Goal: Transaction & Acquisition: Book appointment/travel/reservation

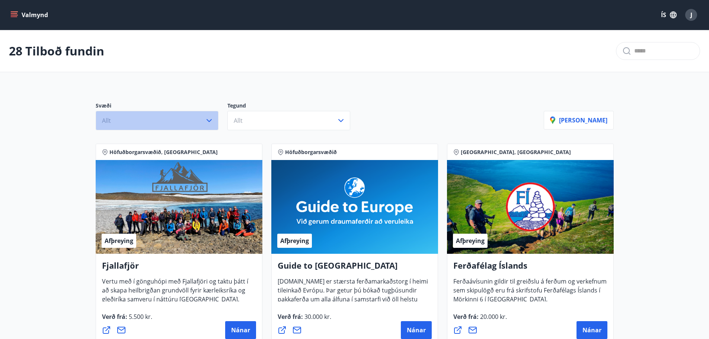
click at [178, 122] on button "Allt" at bounding box center [157, 120] width 123 height 19
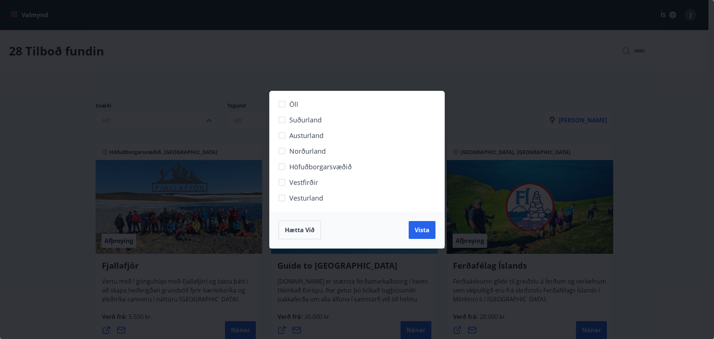
click at [316, 167] on span "Höfuðborgarsvæðið" at bounding box center [320, 167] width 62 height 10
click at [423, 229] on span "Vista" at bounding box center [422, 230] width 15 height 8
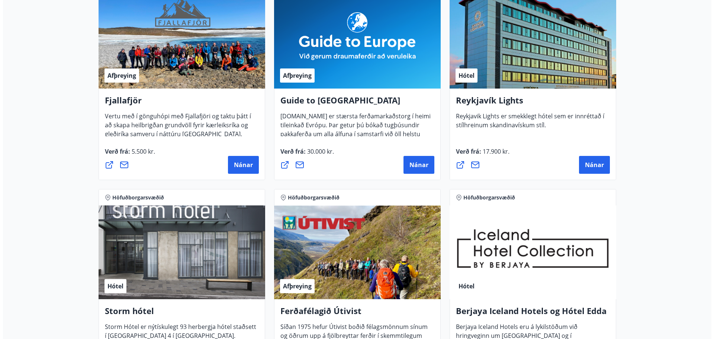
scroll to position [260, 0]
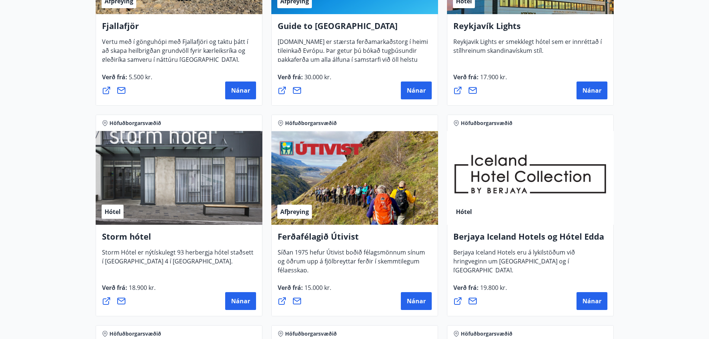
click at [172, 187] on div "Hótel" at bounding box center [179, 178] width 167 height 94
click at [241, 303] on span "Nánar" at bounding box center [240, 301] width 19 height 8
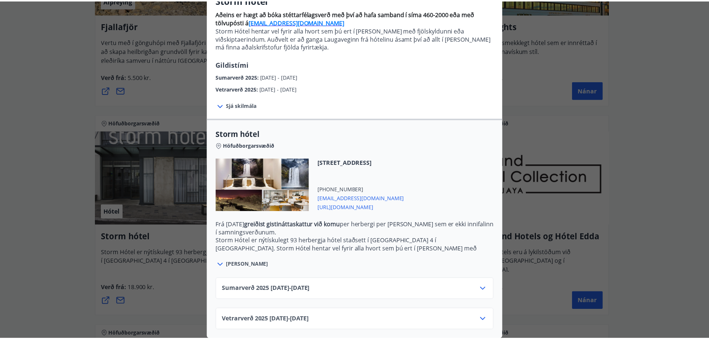
scroll to position [77, 0]
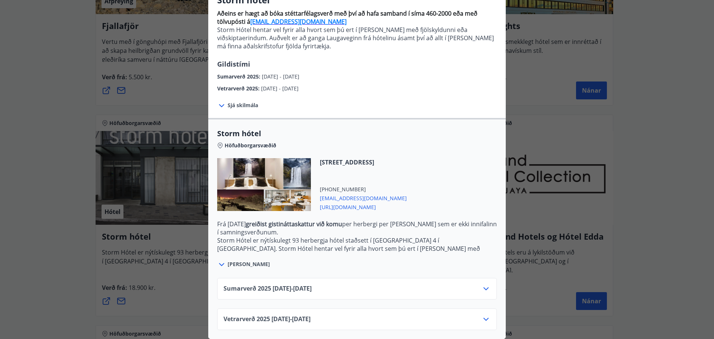
click at [527, 81] on div "Storm hótel Aðeins er hægt að bóka stéttarfélagsverð með því að hafa samband í …" at bounding box center [357, 97] width 714 height 339
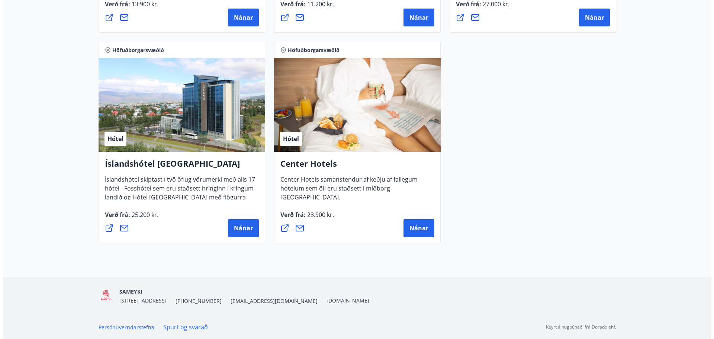
scroll to position [756, 0]
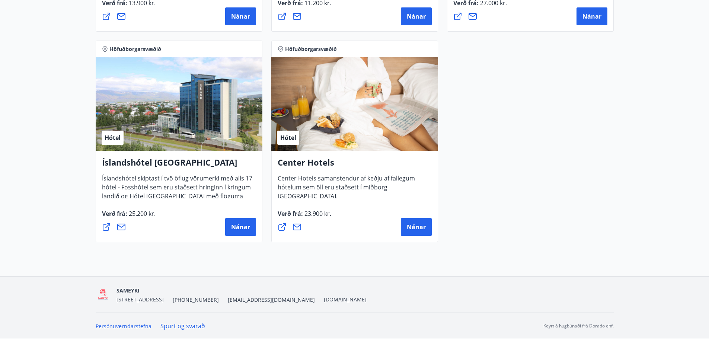
click at [356, 107] on div "Hótel" at bounding box center [354, 104] width 167 height 94
click at [416, 228] on span "Nánar" at bounding box center [416, 227] width 19 height 8
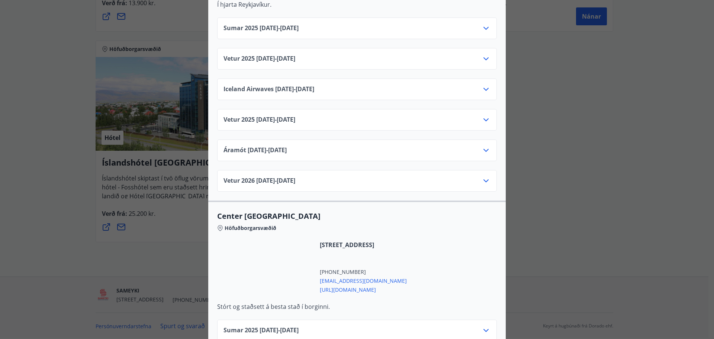
scroll to position [409, 0]
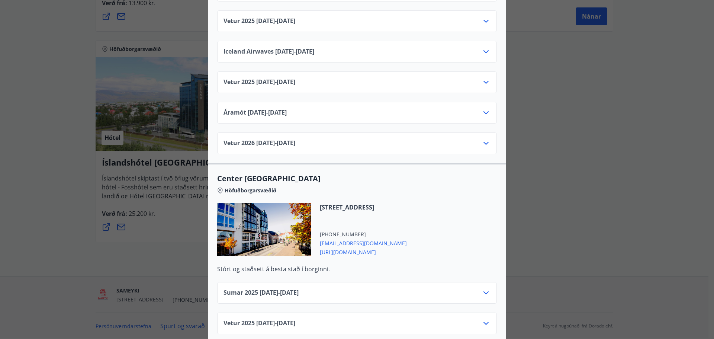
click at [346, 288] on div "Sumar 2025 01.06.25 - 30.09.25" at bounding box center [357, 295] width 267 height 15
click at [483, 288] on icon at bounding box center [486, 292] width 9 height 9
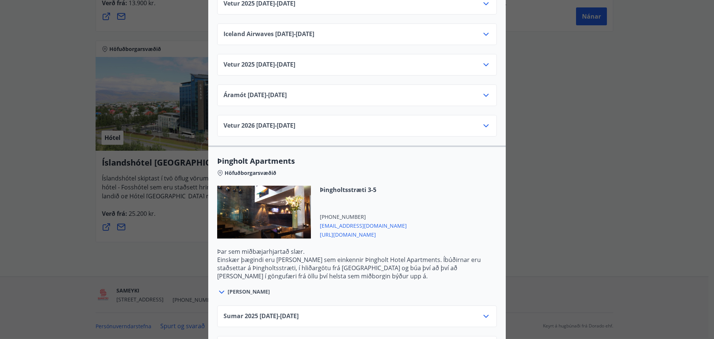
scroll to position [1376, 0]
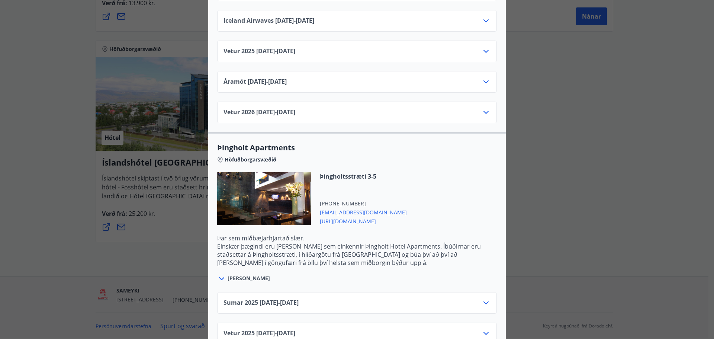
click at [483, 298] on icon at bounding box center [486, 302] width 9 height 9
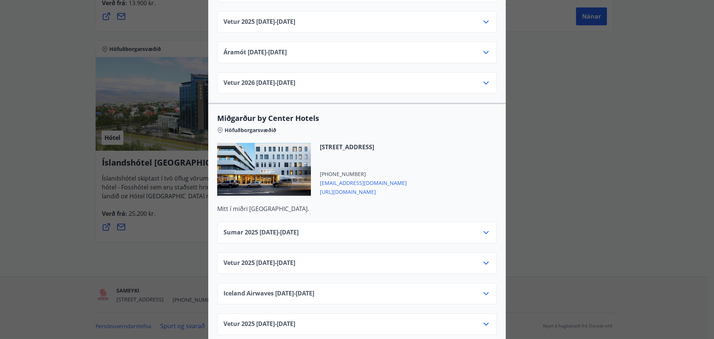
scroll to position [1786, 0]
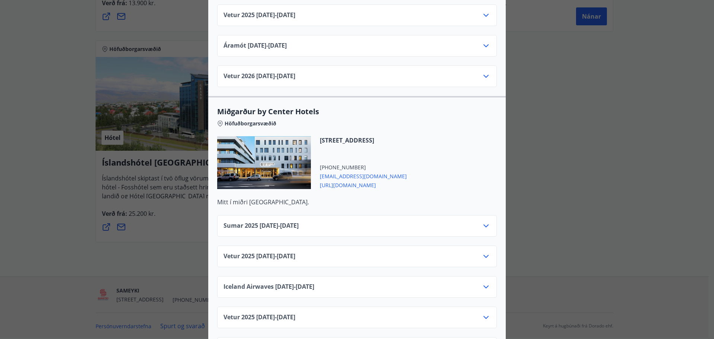
click at [485, 224] on icon at bounding box center [486, 225] width 5 height 3
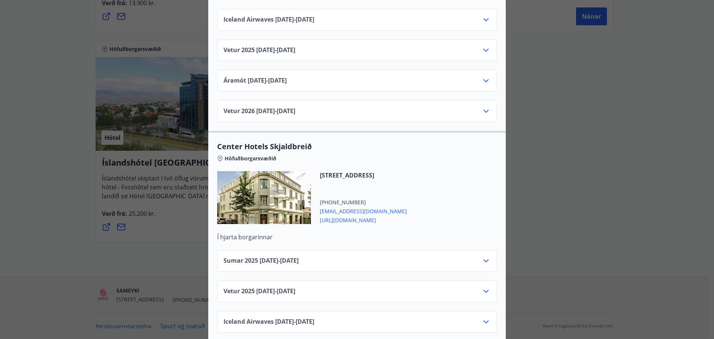
scroll to position [2083, 0]
click at [485, 259] on icon at bounding box center [486, 260] width 5 height 3
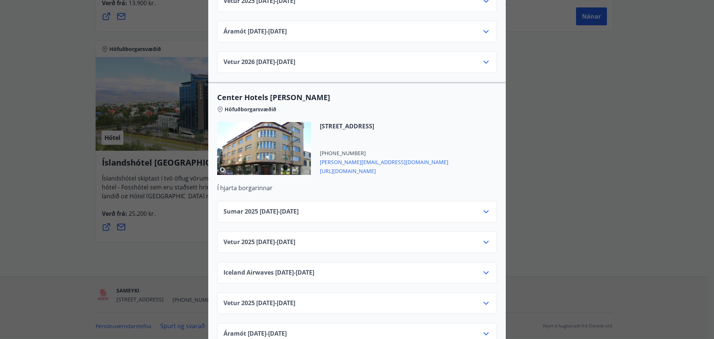
scroll to position [2507, 0]
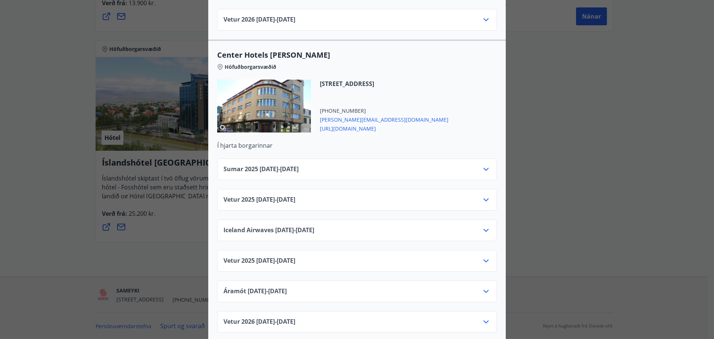
click at [483, 165] on icon at bounding box center [486, 169] width 9 height 9
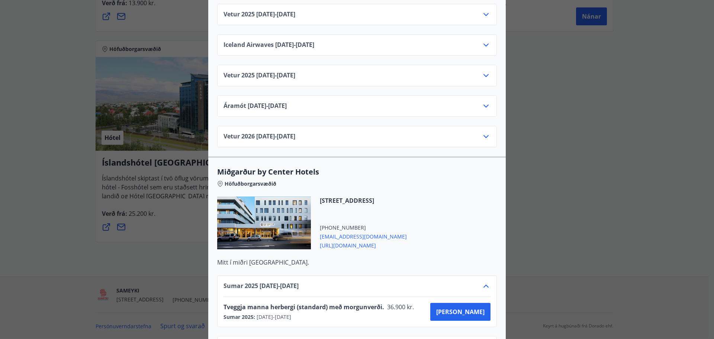
scroll to position [1465, 0]
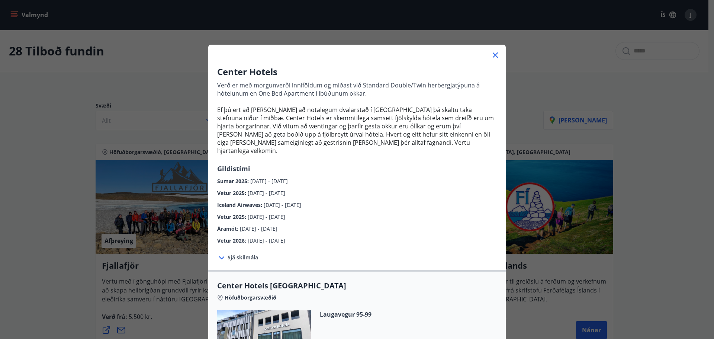
click at [541, 106] on div "Center Hotels Verð er með morgunverði inniföldum og miðast við Standard Double/…" at bounding box center [357, 169] width 714 height 339
click at [491, 52] on icon at bounding box center [495, 55] width 9 height 9
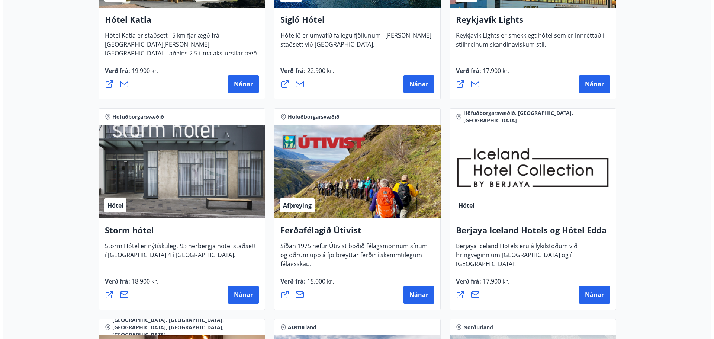
scroll to position [741, 0]
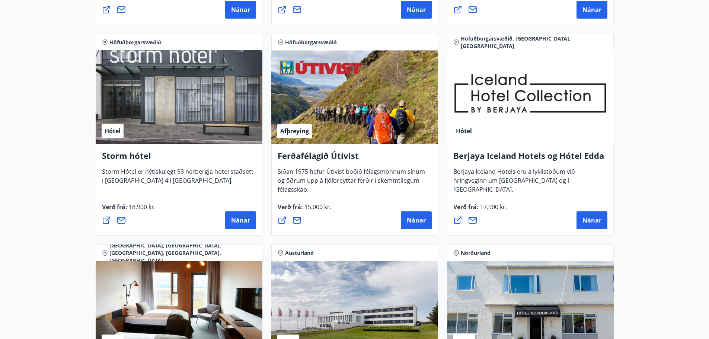
click at [182, 116] on div "Hótel" at bounding box center [179, 97] width 167 height 94
click at [236, 220] on span "Nánar" at bounding box center [240, 220] width 19 height 8
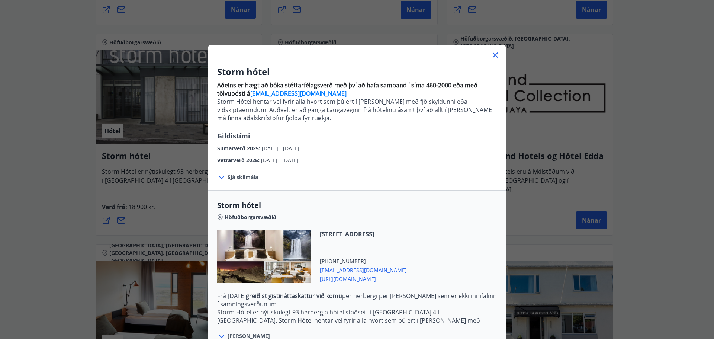
scroll to position [77, 0]
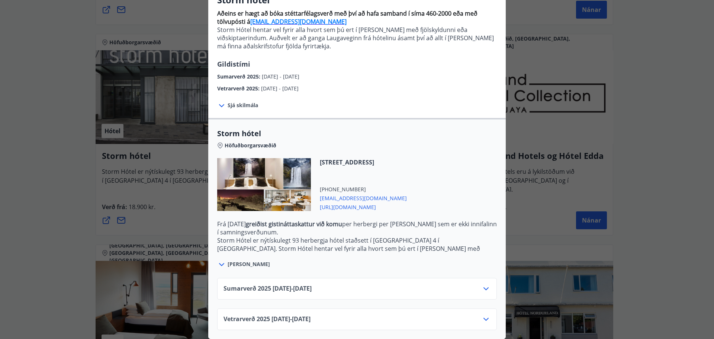
click at [307, 284] on span "Sumarverð 2025 16.05.25 - 30.09.25" at bounding box center [268, 288] width 88 height 9
click at [483, 284] on icon at bounding box center [486, 288] width 9 height 9
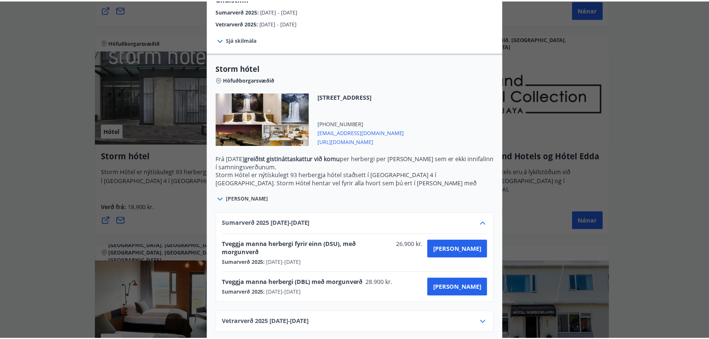
scroll to position [138, 0]
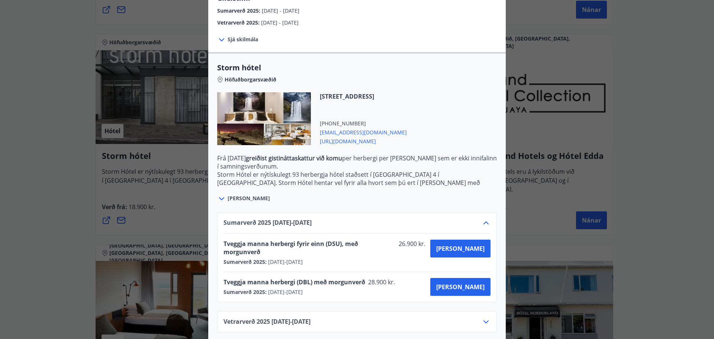
click at [61, 51] on div "Storm hótel Aðeins er hægt að bóka stéttarfélagsverð með því að hafa samband í …" at bounding box center [357, 31] width 714 height 339
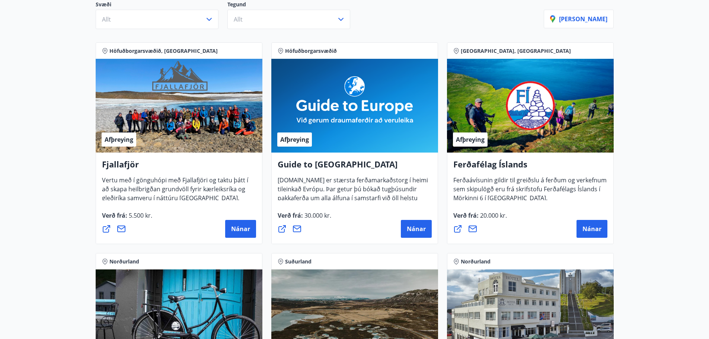
scroll to position [0, 0]
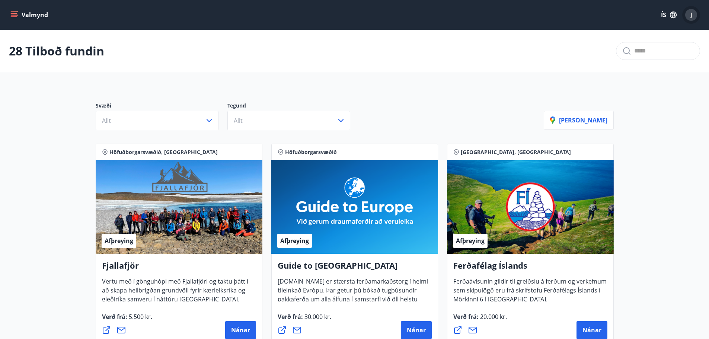
click at [692, 15] on div "J" at bounding box center [691, 15] width 12 height 12
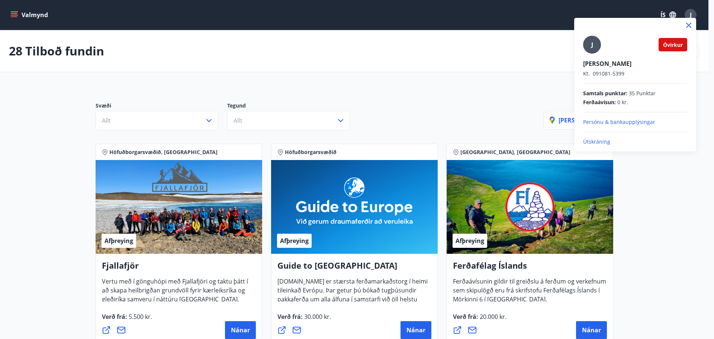
click at [688, 26] on icon at bounding box center [688, 25] width 5 height 5
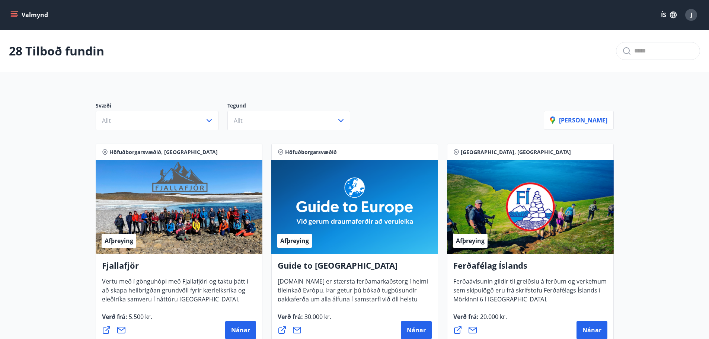
click at [660, 14] on button "ÍS" at bounding box center [669, 14] width 24 height 13
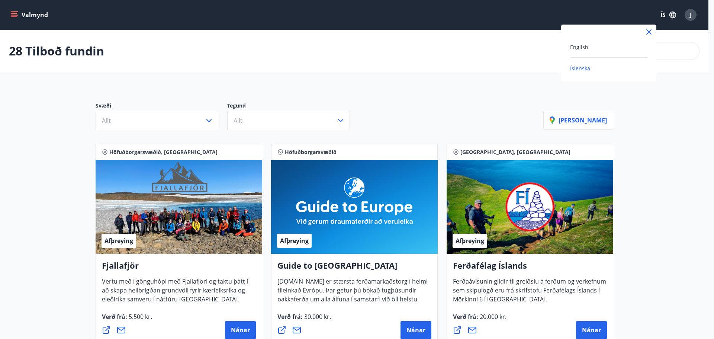
click at [668, 15] on div at bounding box center [357, 169] width 714 height 339
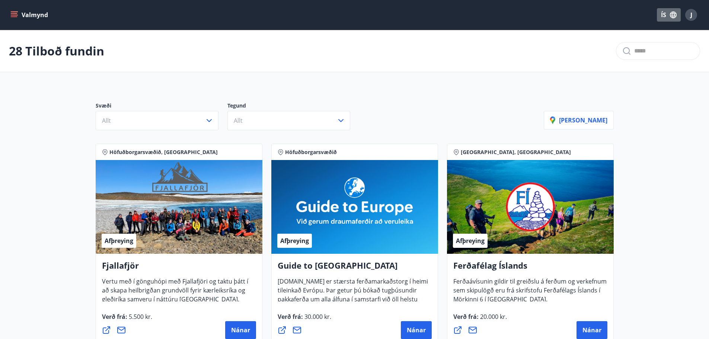
click at [673, 15] on icon "button" at bounding box center [673, 15] width 8 height 8
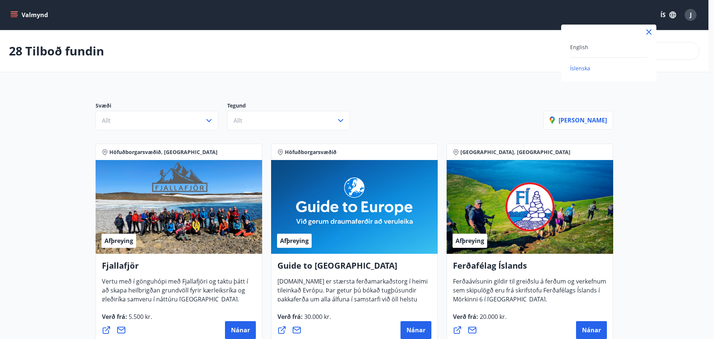
click at [673, 15] on div at bounding box center [357, 169] width 714 height 339
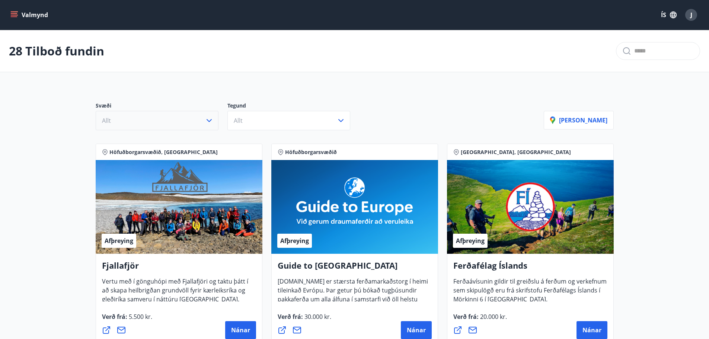
click at [131, 127] on button "Allt" at bounding box center [157, 120] width 123 height 19
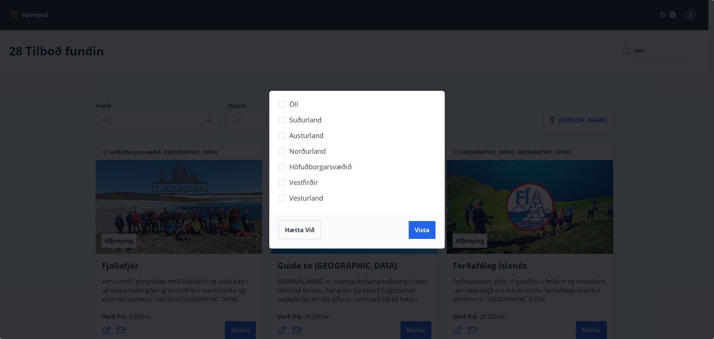
click at [122, 45] on div "Öll Suðurland [GEOGRAPHIC_DATA] Norðurland Höfuðborgarsvæðið [GEOGRAPHIC_DATA] …" at bounding box center [357, 169] width 714 height 339
